Goal: Task Accomplishment & Management: Complete application form

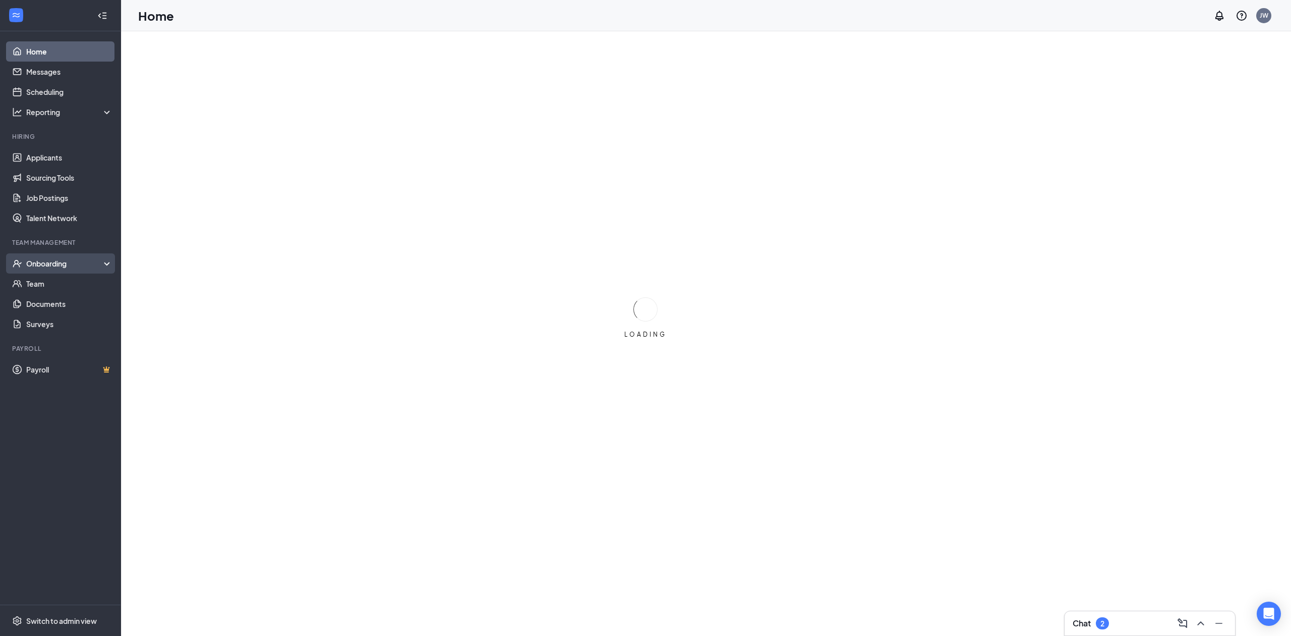
click at [49, 267] on div "Onboarding" at bounding box center [65, 263] width 78 height 10
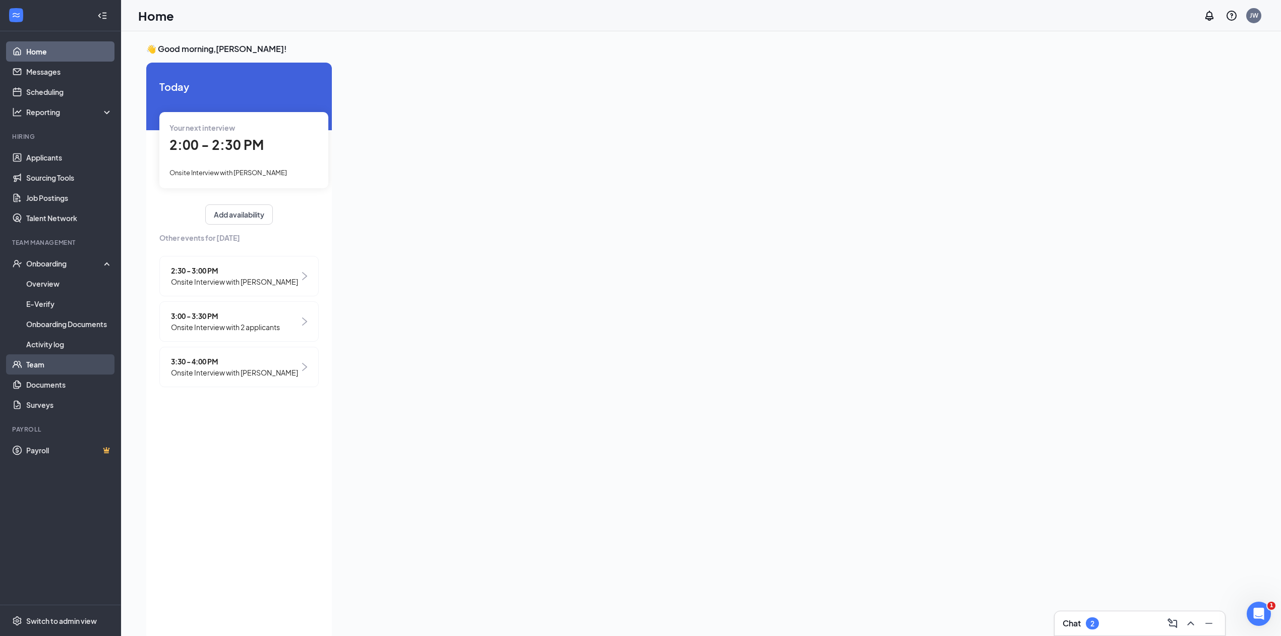
click at [42, 365] on link "Team" at bounding box center [69, 364] width 86 height 20
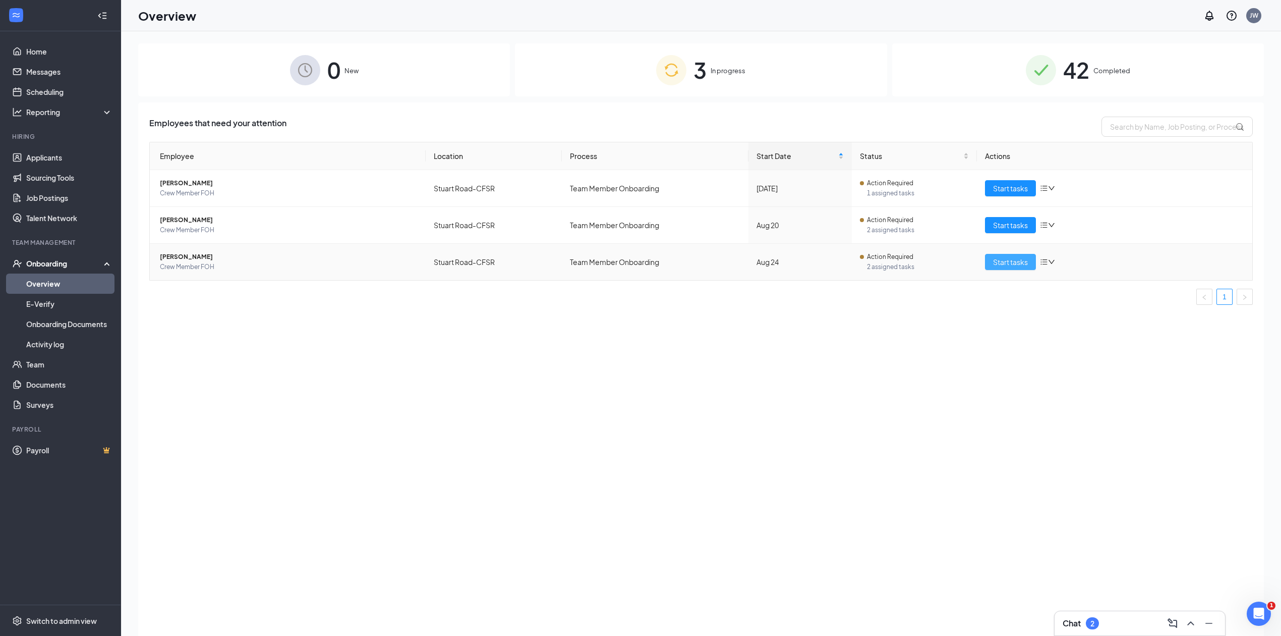
click at [1001, 265] on span "Start tasks" at bounding box center [1010, 261] width 35 height 11
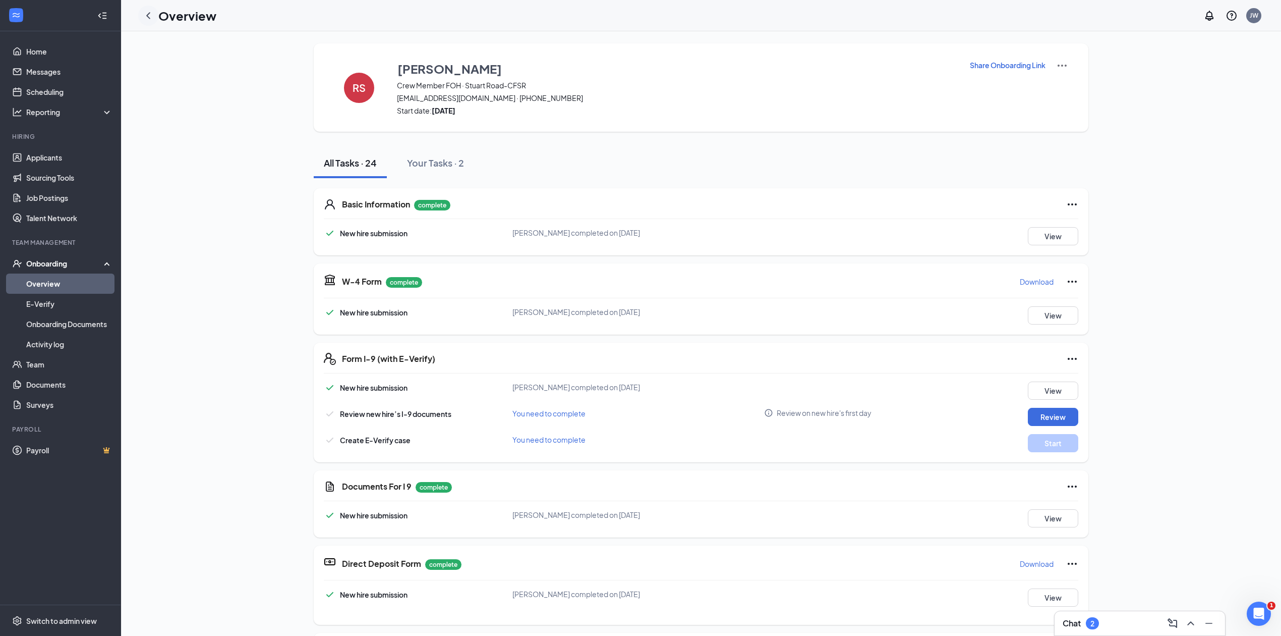
click at [152, 14] on icon "ChevronLeft" at bounding box center [148, 16] width 12 height 12
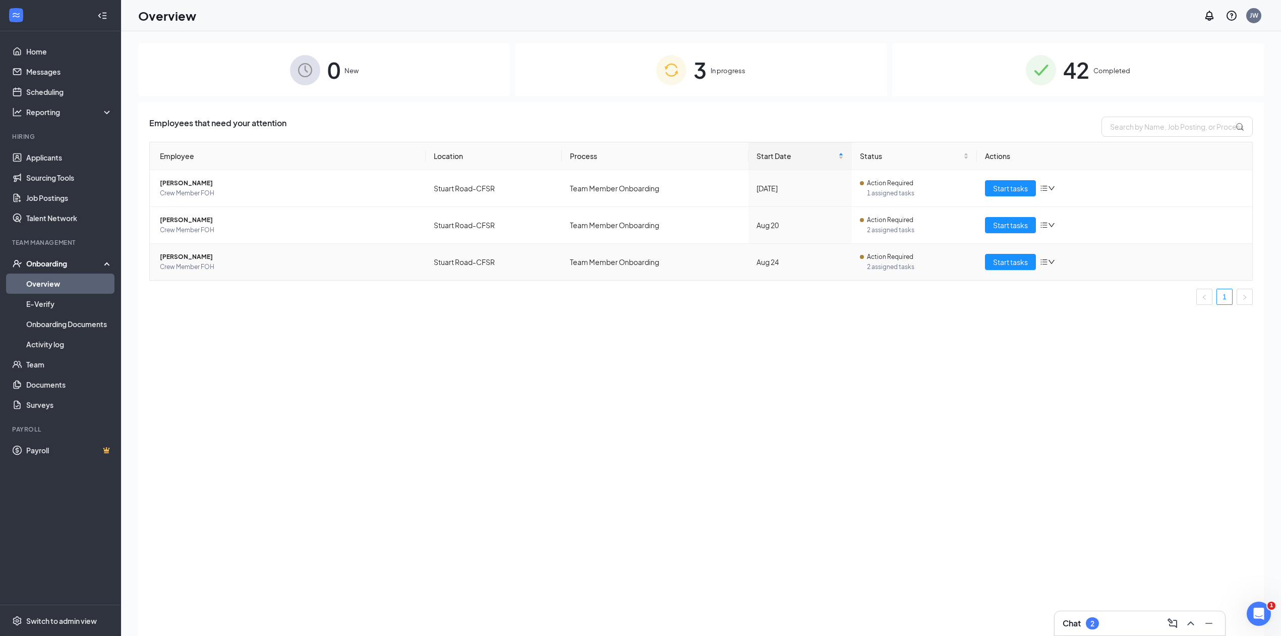
click at [380, 253] on span "[PERSON_NAME]" at bounding box center [289, 257] width 258 height 10
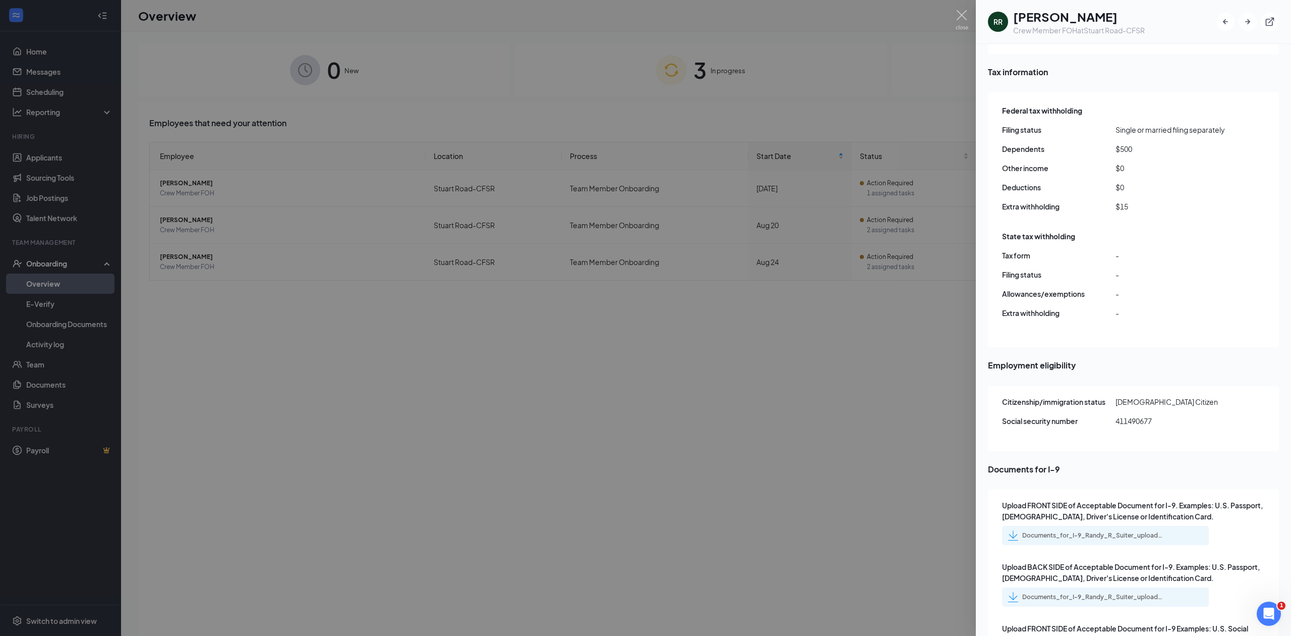
scroll to position [1009, 0]
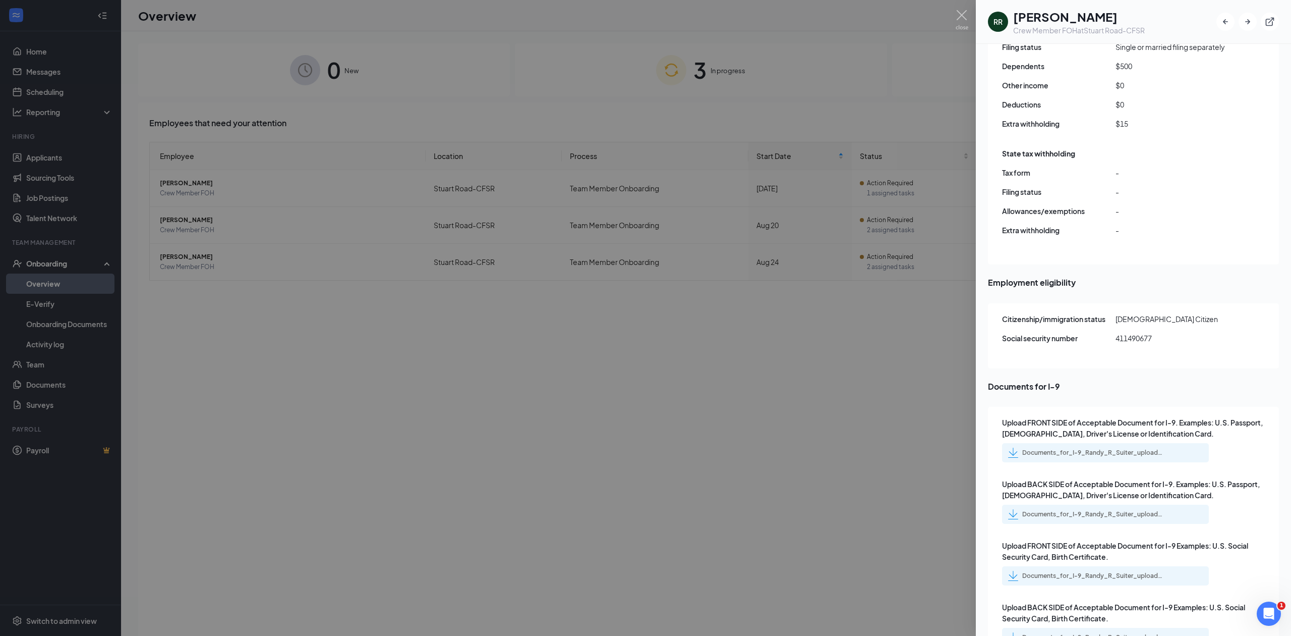
click at [1046, 448] on div "Documents_for_I-9_Randy_R_Suiter_uploadedfile_20250825.pdf.pdf" at bounding box center [1092, 452] width 141 height 8
click at [1172, 566] on div "Documents_for_I-9_Randy_R_Suiter_uploadedfile_20250825.pdf.pdf" at bounding box center [1105, 575] width 207 height 19
click at [1159, 571] on div "Documents_for_I-9_Randy_R_Suiter_uploadedfile_20250825.pdf.pdf" at bounding box center [1092, 575] width 141 height 8
drag, startPoint x: 382, startPoint y: 69, endPoint x: 617, endPoint y: 273, distance: 311.8
click at [382, 69] on div at bounding box center [645, 318] width 1291 height 636
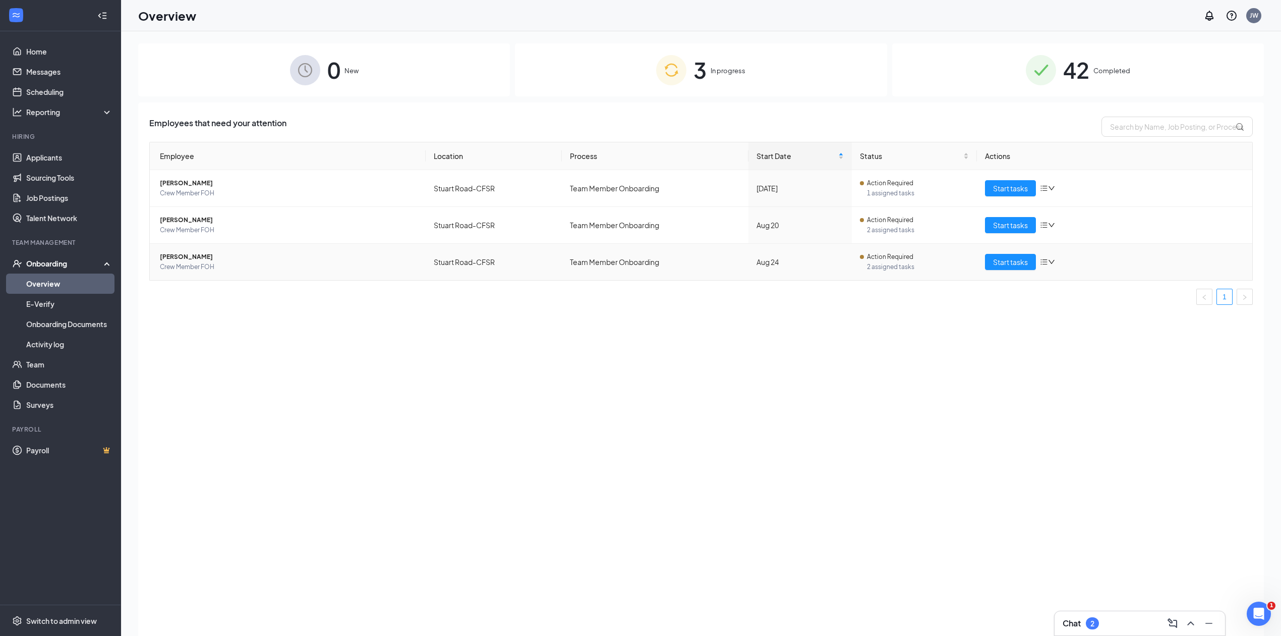
click at [811, 273] on td "Aug 24" at bounding box center [800, 262] width 103 height 36
click at [187, 255] on span "[PERSON_NAME]" at bounding box center [289, 257] width 258 height 10
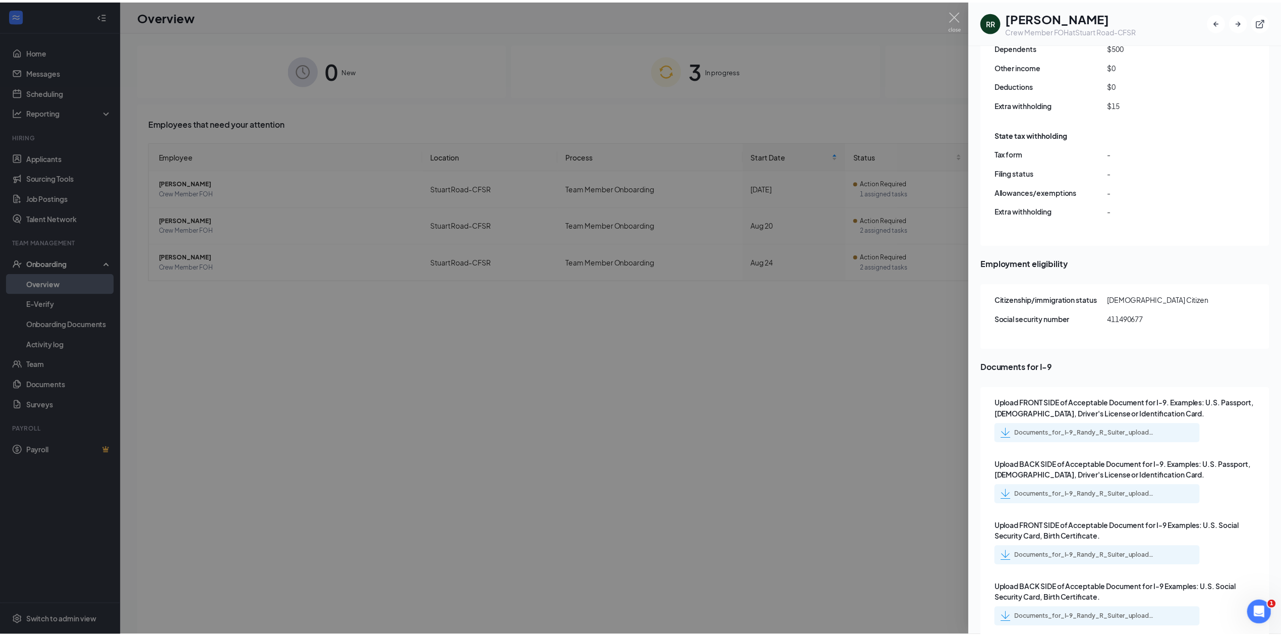
scroll to position [1045, 0]
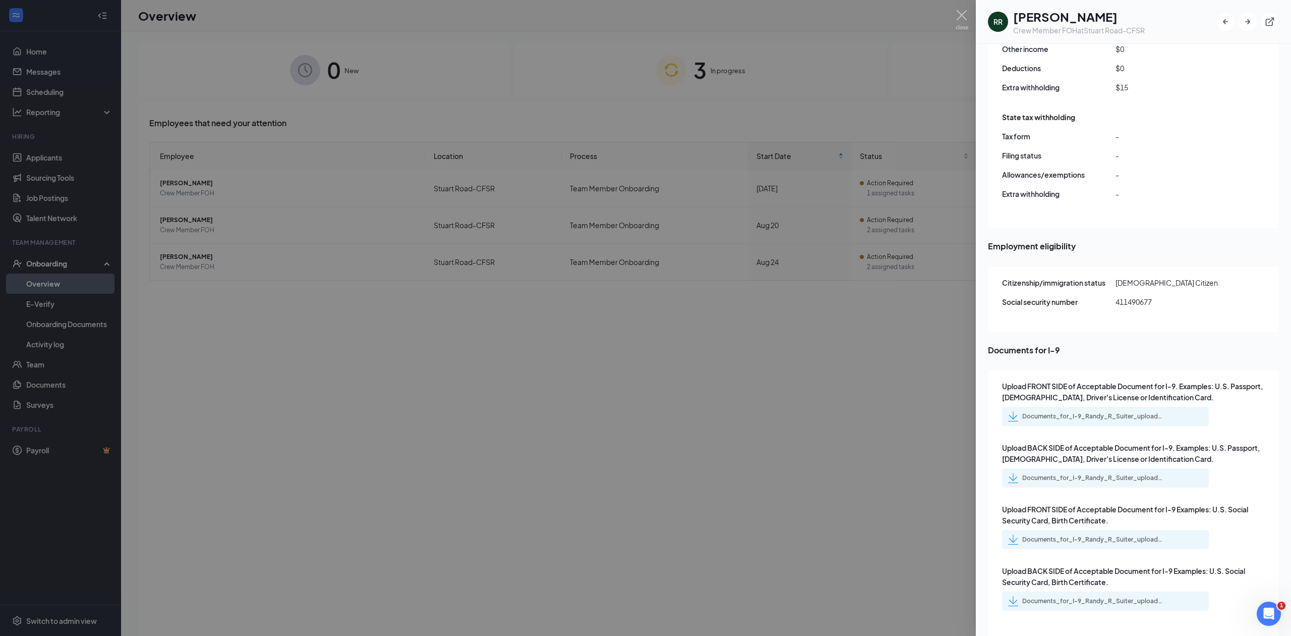
click at [803, 562] on div at bounding box center [645, 318] width 1291 height 636
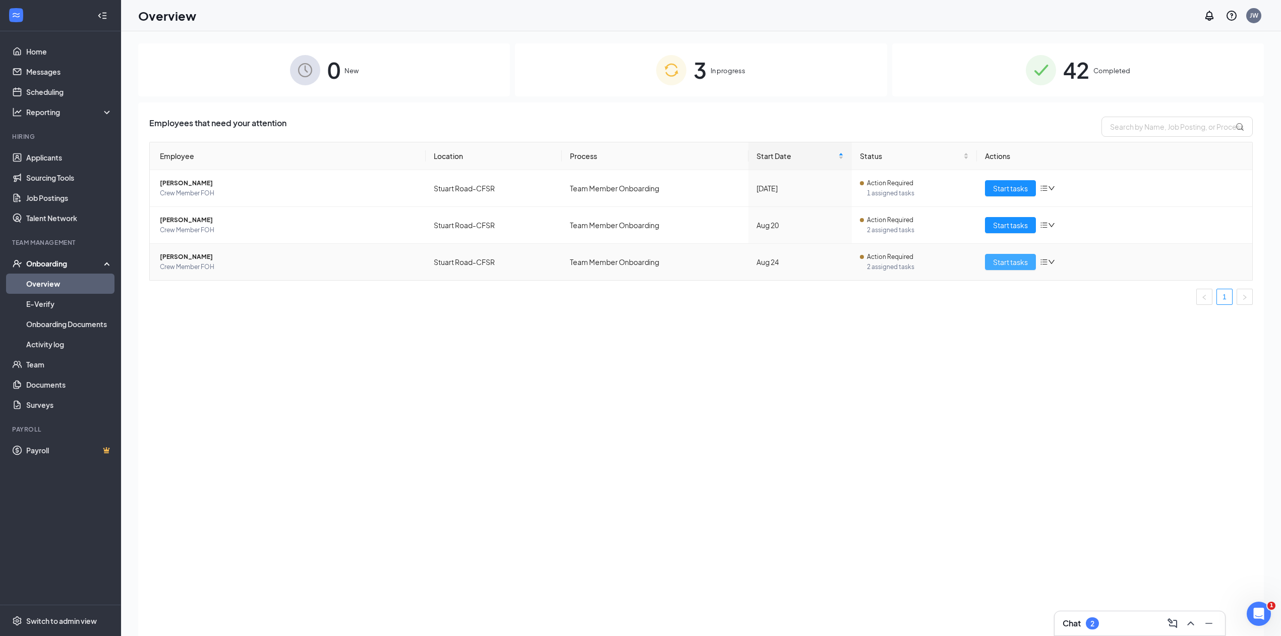
click at [1000, 260] on span "Start tasks" at bounding box center [1010, 261] width 35 height 11
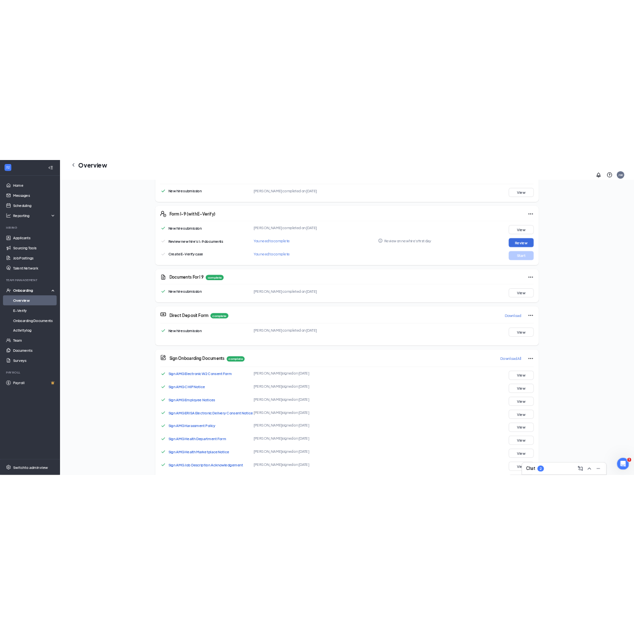
scroll to position [236, 0]
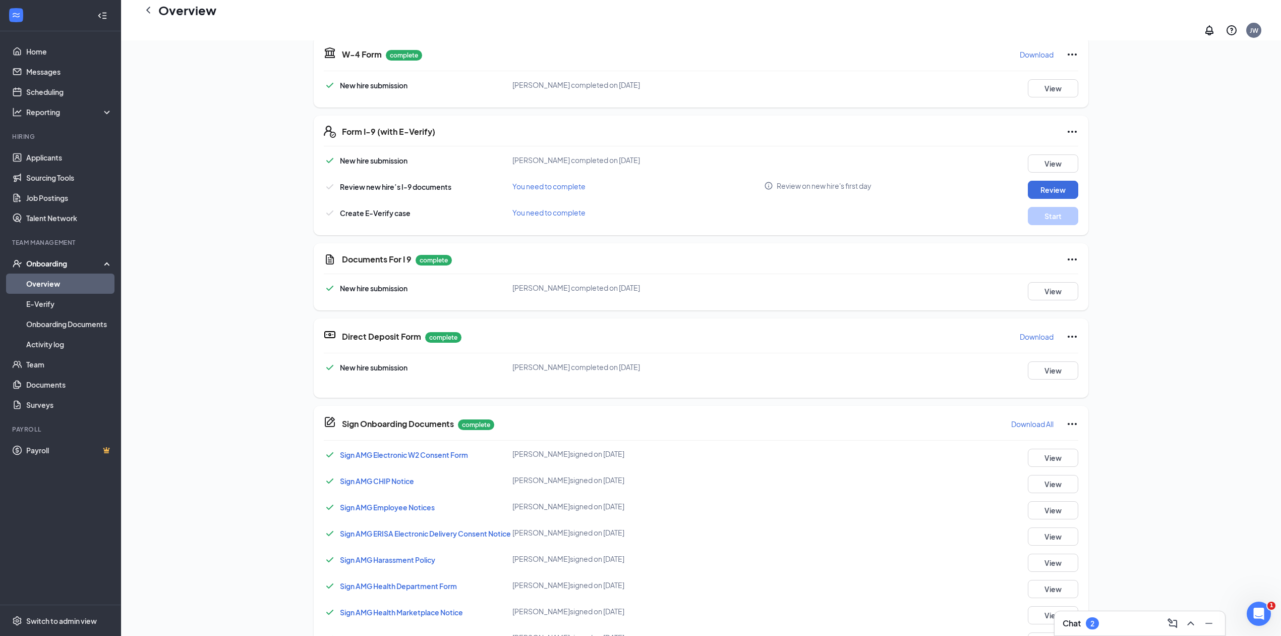
click at [1046, 169] on div "New hire submission [PERSON_NAME] completed on [DATE] View Review new hire’s I-…" at bounding box center [701, 189] width 755 height 71
click at [1044, 181] on button "Review" at bounding box center [1053, 190] width 50 height 18
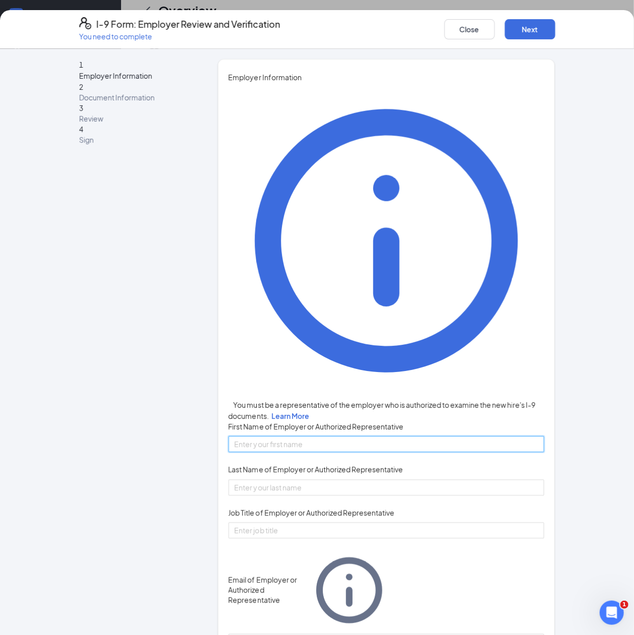
click at [245, 436] on input "First Name of Employer or Authorized Representative" at bounding box center [386, 444] width 316 height 16
type input "[PERSON_NAME]"
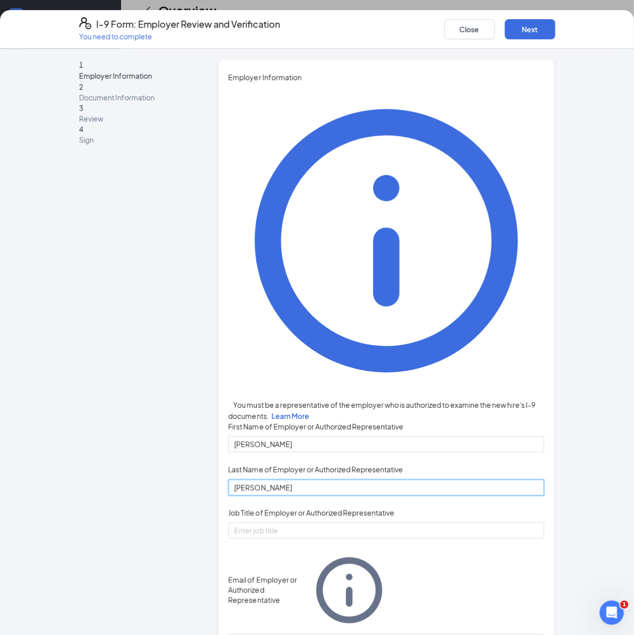
type input "[PERSON_NAME]"
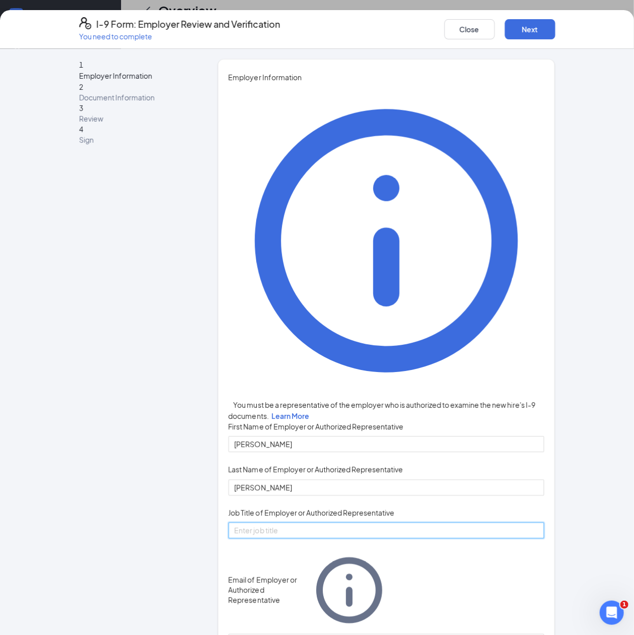
type input "M"
type input "General Manager"
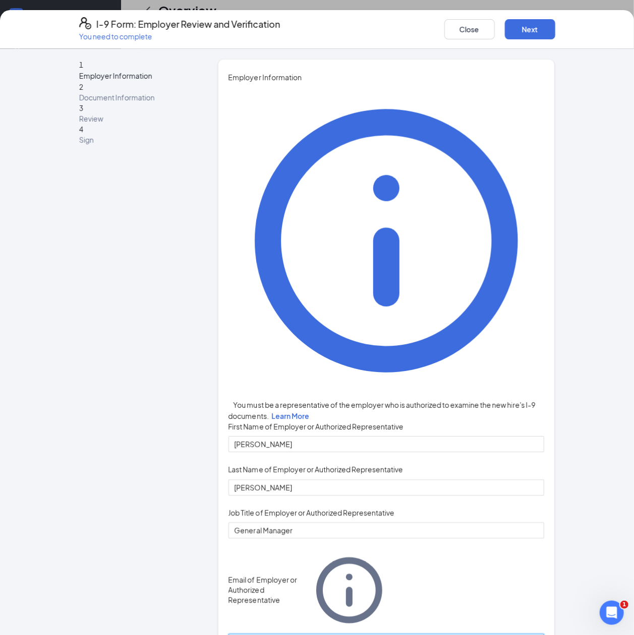
click at [348, 634] on input "Email of Employer or Authorized Representative" at bounding box center [386, 642] width 316 height 16
type input "[EMAIL_ADDRESS][DOMAIN_NAME]"
type input "4234288657"
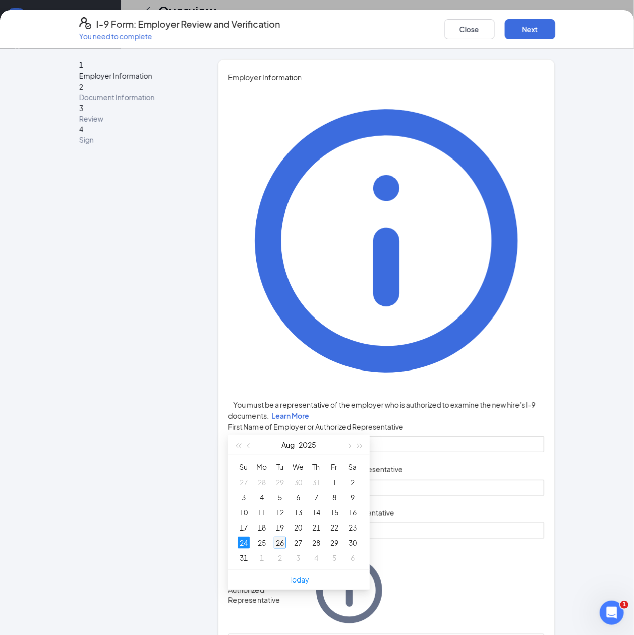
type input "[DATE]"
click at [279, 537] on div "26" at bounding box center [280, 542] width 12 height 12
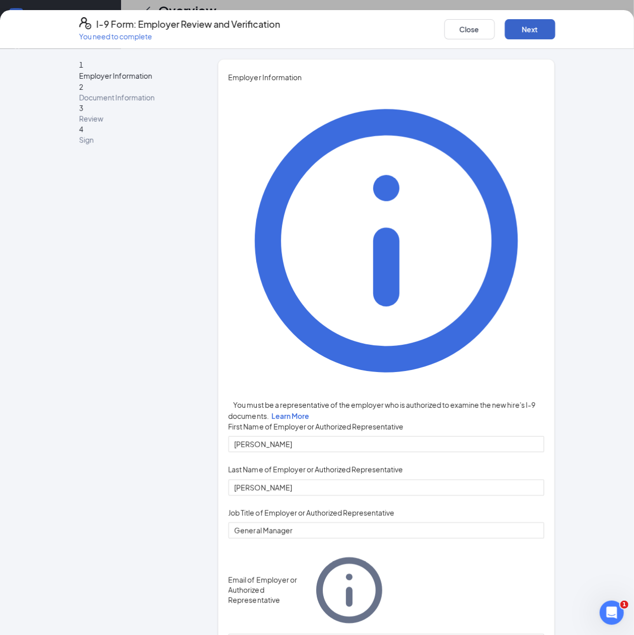
click at [545, 34] on button "Next" at bounding box center [530, 29] width 50 height 20
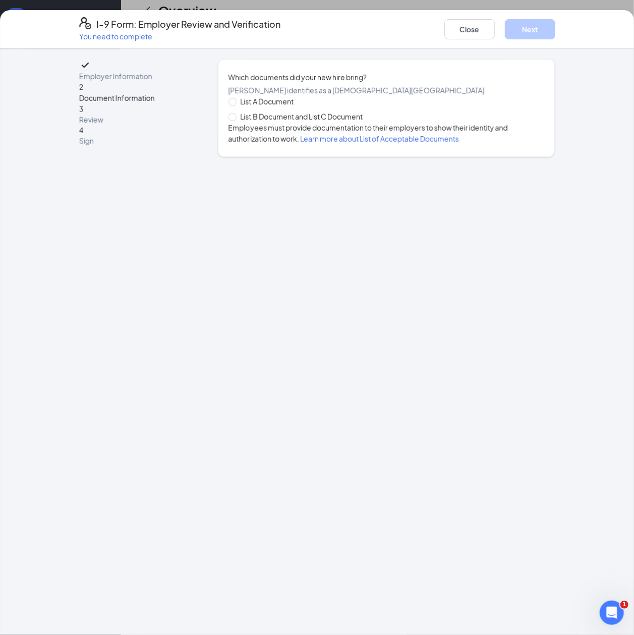
click at [301, 122] on span "List B Document and List C Document" at bounding box center [302, 116] width 130 height 11
click at [236, 120] on input "List B Document and List C Document" at bounding box center [231, 116] width 7 height 7
radio input "true"
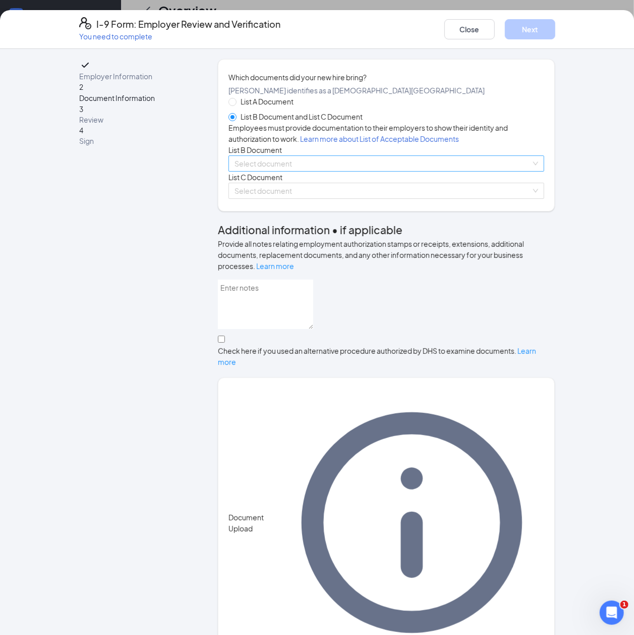
click at [315, 171] on input "search" at bounding box center [383, 163] width 297 height 15
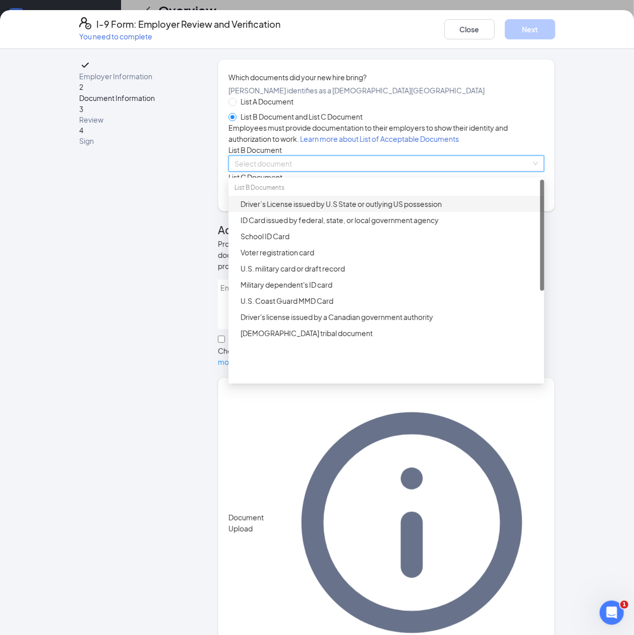
click at [322, 209] on div "Driver’s License issued by U.S State or outlying US possession" at bounding box center [390, 203] width 298 height 11
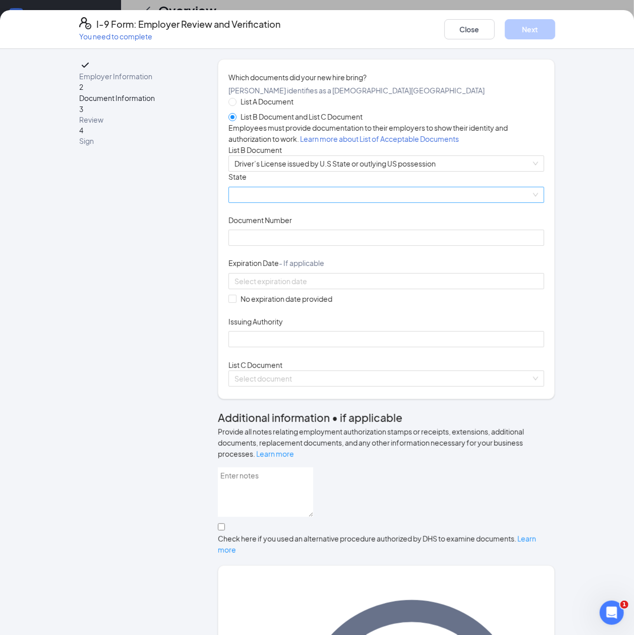
click at [301, 202] on span at bounding box center [387, 194] width 304 height 15
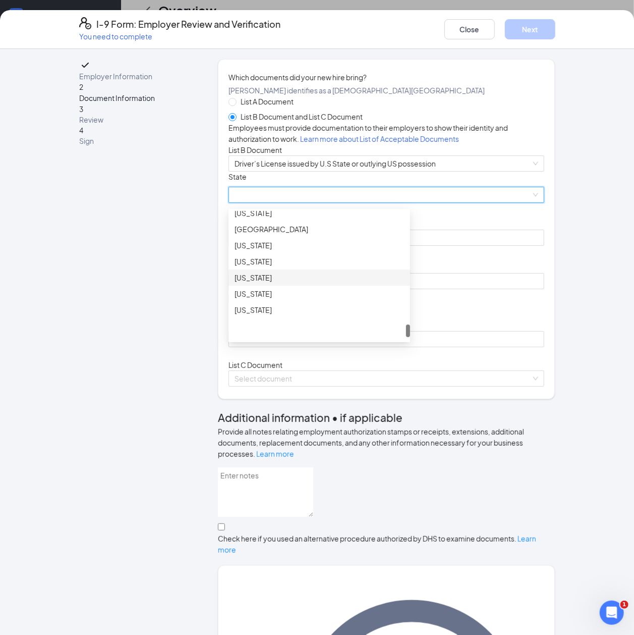
scroll to position [1076, 0]
click at [257, 216] on div "[US_STATE]" at bounding box center [319, 210] width 169 height 11
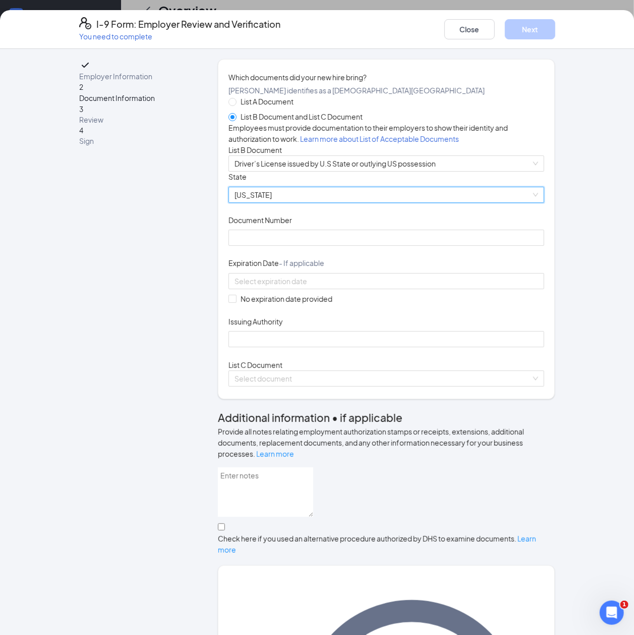
click at [276, 335] on div "Document Title Driver’s License issued by U.S State or outlying US possession S…" at bounding box center [386, 259] width 316 height 176
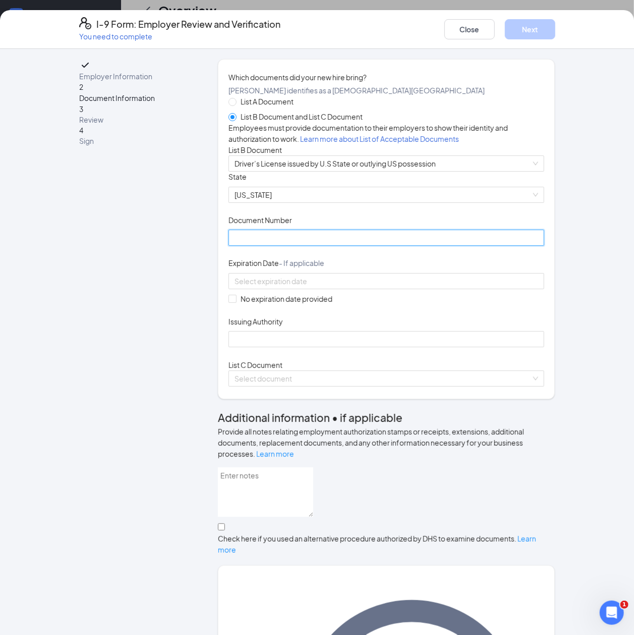
click at [279, 246] on input "Document Number" at bounding box center [386, 238] width 316 height 16
type input "070916517"
click at [362, 304] on div "No expiration date provided" at bounding box center [386, 288] width 316 height 31
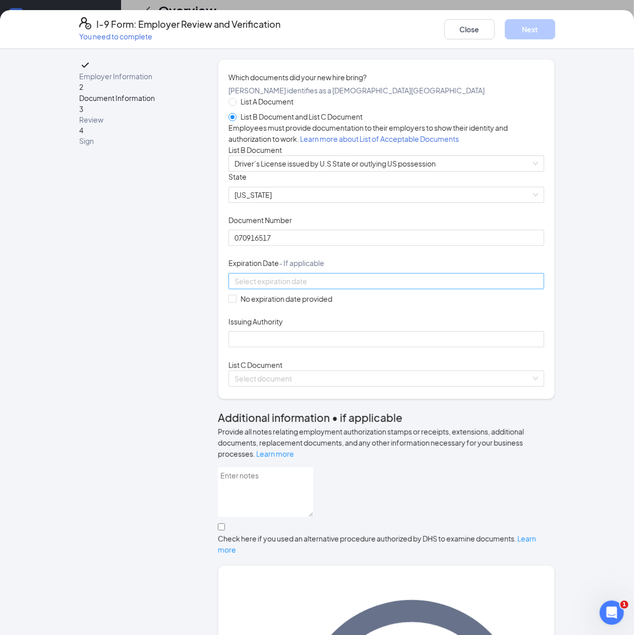
click at [357, 289] on div at bounding box center [386, 281] width 316 height 16
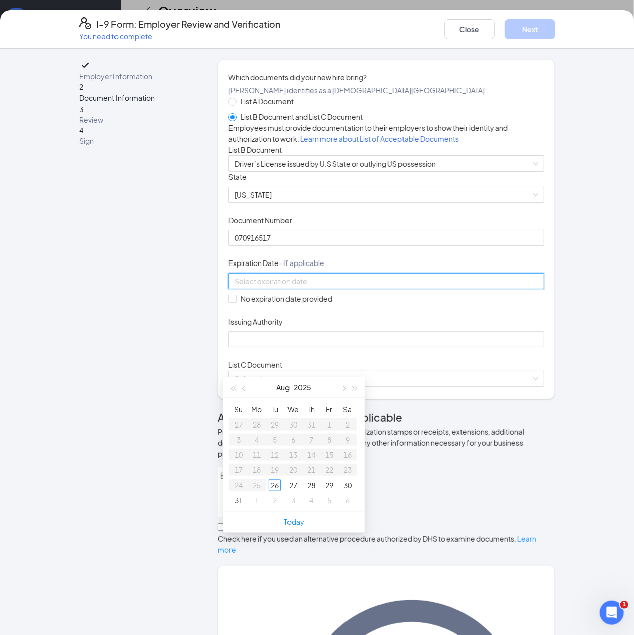
click at [288, 287] on input at bounding box center [386, 280] width 302 height 11
click at [288, 487] on div "28" at bounding box center [293, 485] width 12 height 12
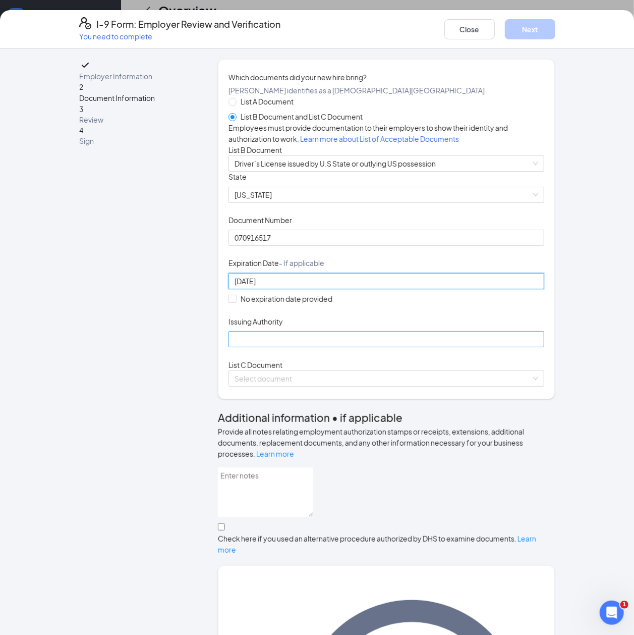
type input "[DATE]"
click at [266, 347] on input "Issuing Authority" at bounding box center [386, 339] width 316 height 16
type input "TN"
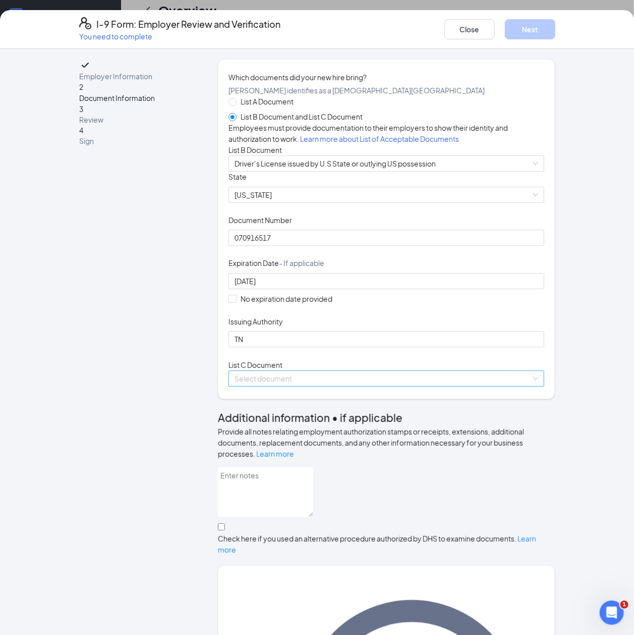
click at [307, 386] on input "search" at bounding box center [383, 378] width 297 height 15
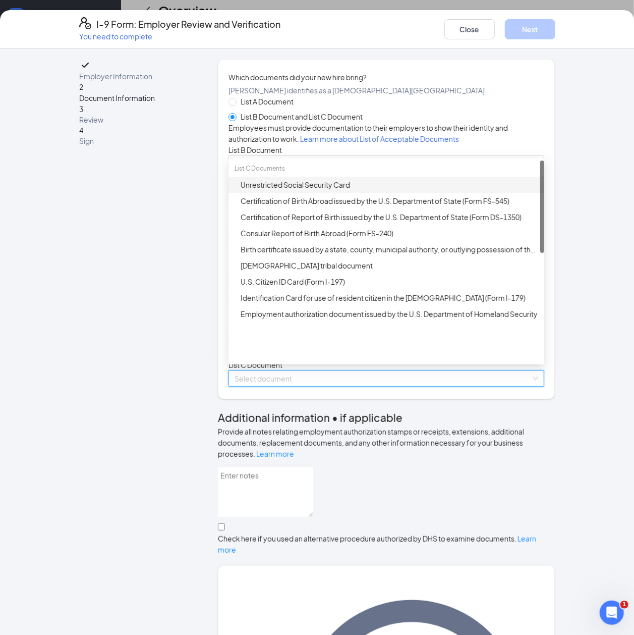
click at [244, 193] on div "Unrestricted Social Security Card" at bounding box center [386, 185] width 316 height 16
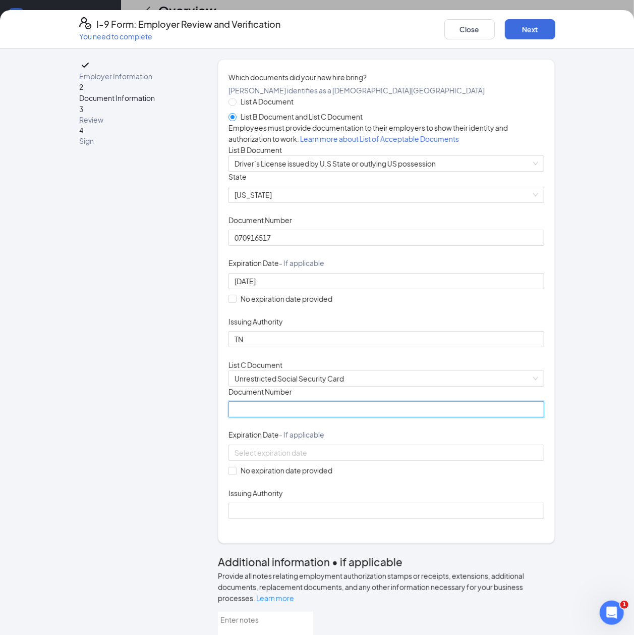
click at [344, 417] on input "Document Number" at bounding box center [386, 409] width 316 height 16
type input "411490677"
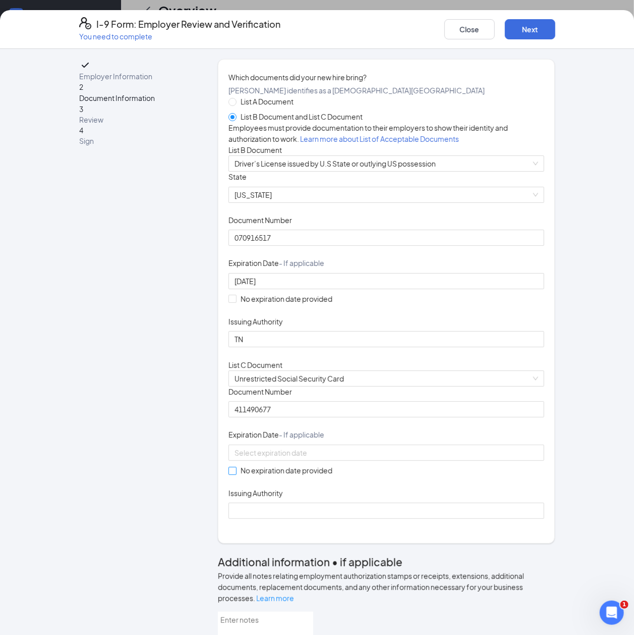
click at [291, 476] on span "No expiration date provided" at bounding box center [287, 470] width 100 height 11
click at [236, 474] on input "No expiration date provided" at bounding box center [231, 470] width 7 height 7
checkbox input "true"
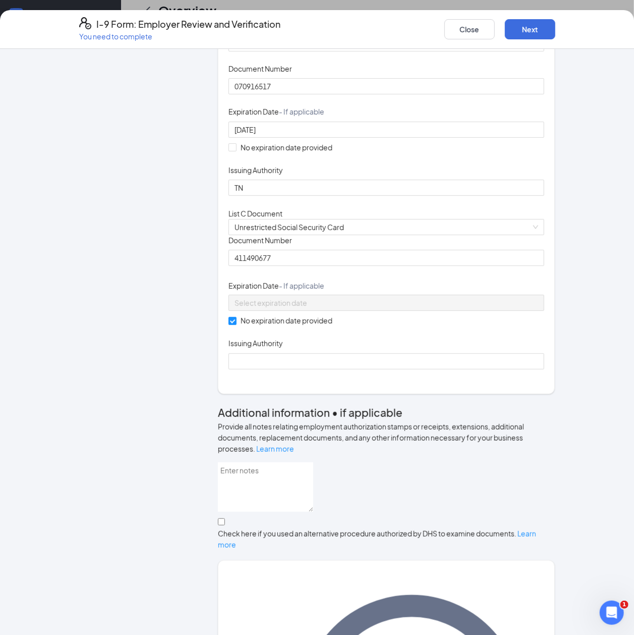
scroll to position [202, 0]
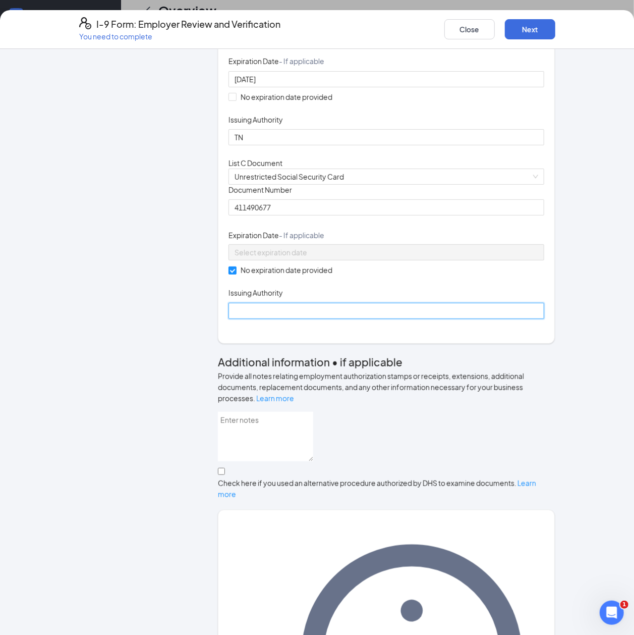
click at [356, 319] on input "Issuing Authority" at bounding box center [386, 311] width 316 height 16
type input "SSA"
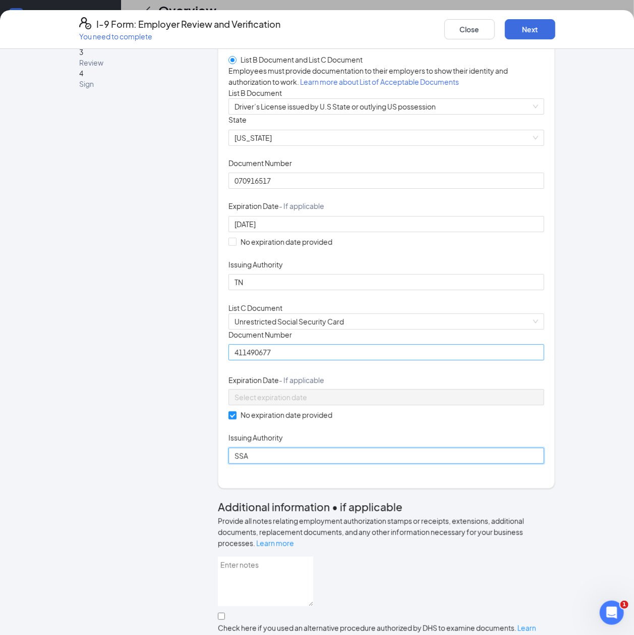
scroll to position [0, 0]
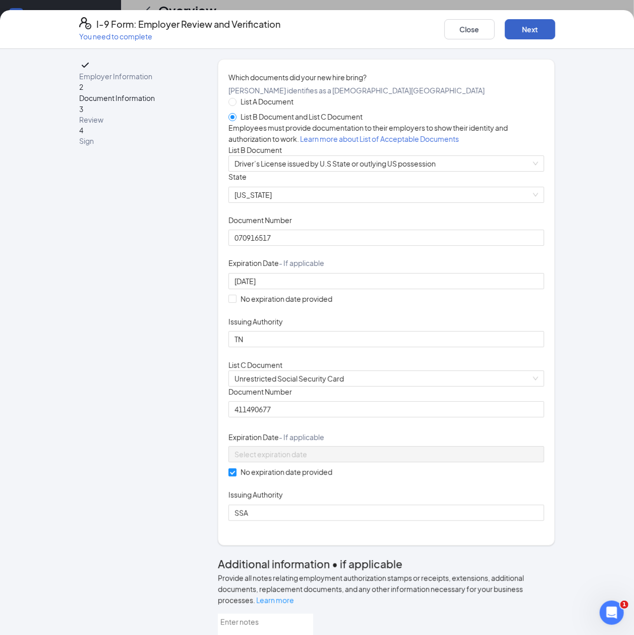
click at [532, 29] on button "Next" at bounding box center [530, 29] width 50 height 20
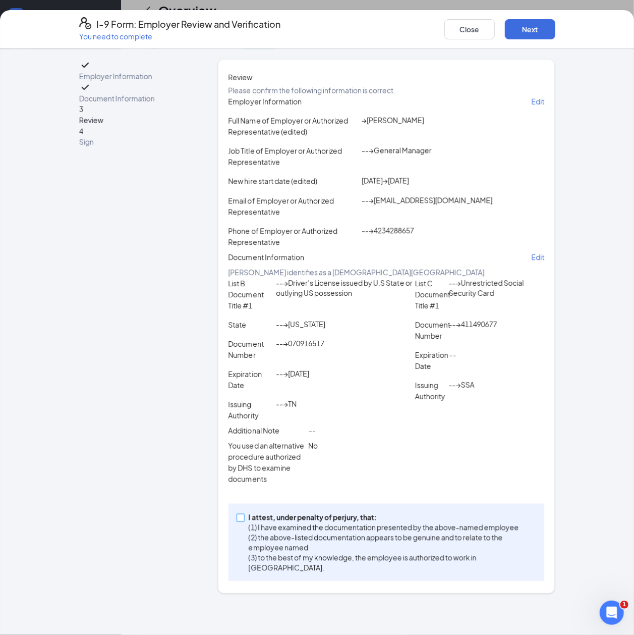
click at [277, 522] on p "I attest, under penalty of perjury, that:" at bounding box center [391, 517] width 284 height 10
click at [244, 521] on input "I attest, under penalty of [PERSON_NAME], that: (1) I have examined the documen…" at bounding box center [240, 516] width 7 height 7
checkbox input "true"
click at [528, 33] on button "Next" at bounding box center [530, 29] width 50 height 20
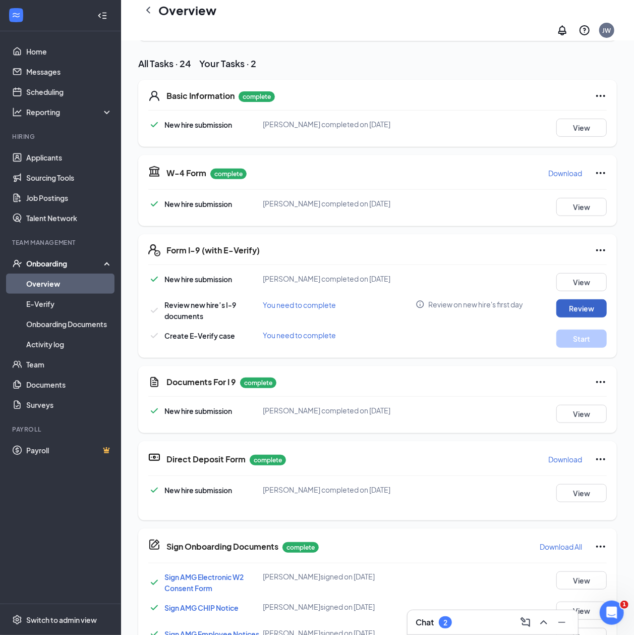
scroll to position [43, 0]
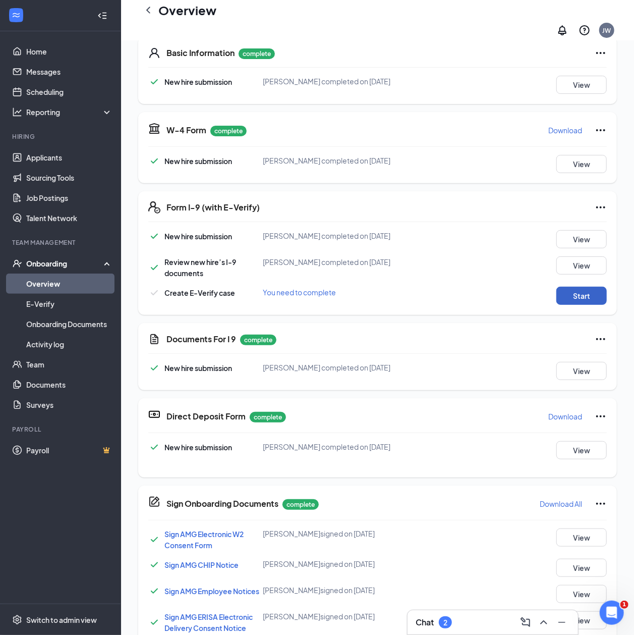
click at [564, 299] on button "Start" at bounding box center [581, 296] width 50 height 18
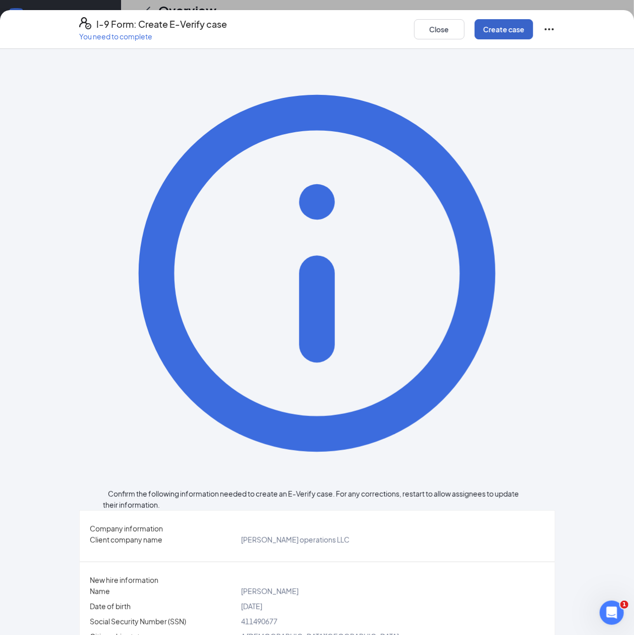
click at [483, 29] on button "Create case" at bounding box center [504, 29] width 59 height 20
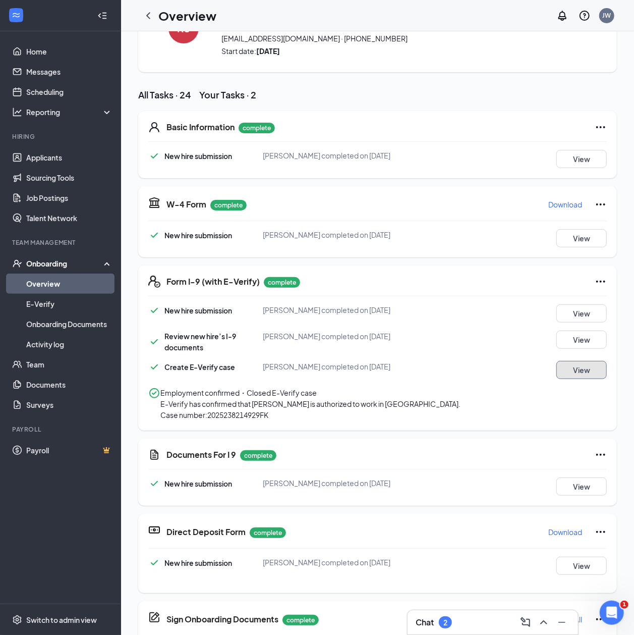
scroll to position [0, 0]
